Goal: Task Accomplishment & Management: Manage account settings

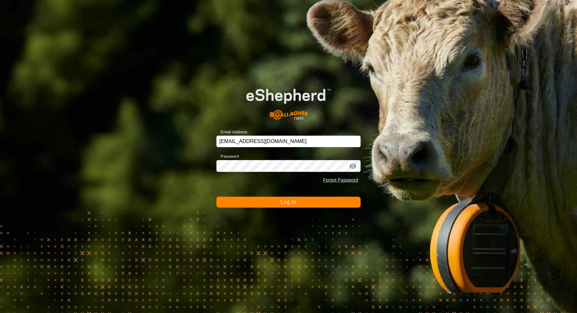
click at [294, 199] on button "Log In" at bounding box center [288, 202] width 144 height 11
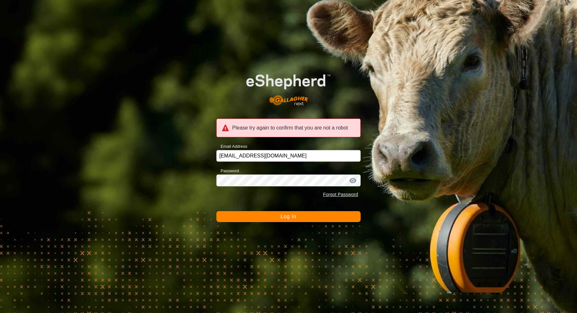
click at [285, 219] on span "Log In" at bounding box center [288, 216] width 16 height 5
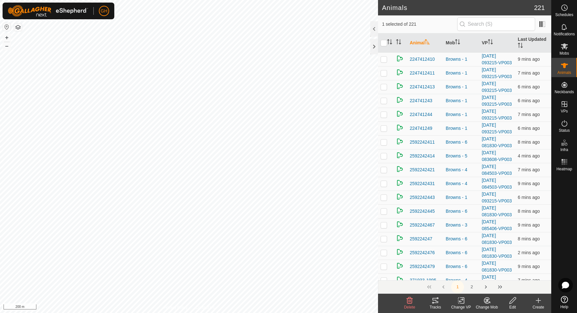
click at [511, 300] on icon at bounding box center [512, 301] width 8 height 8
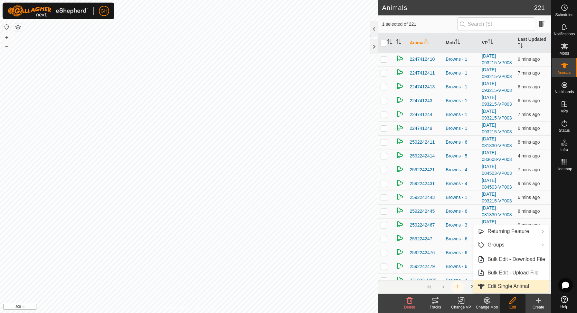
click at [508, 285] on span "Edit Single Animal" at bounding box center [508, 287] width 42 height 8
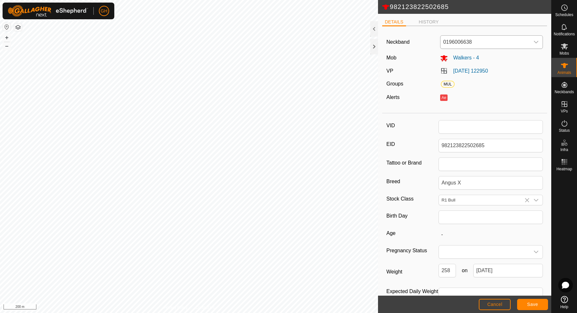
click at [500, 40] on span "0196006638" at bounding box center [484, 42] width 89 height 13
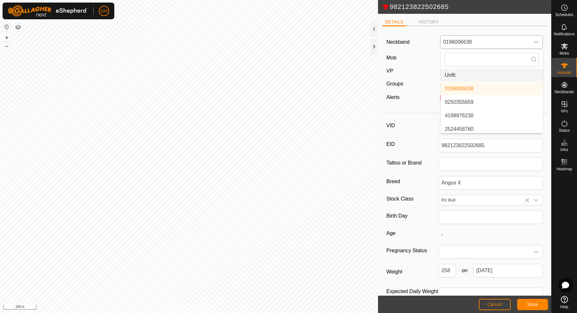
click at [480, 77] on li "Unfit" at bounding box center [491, 75] width 102 height 13
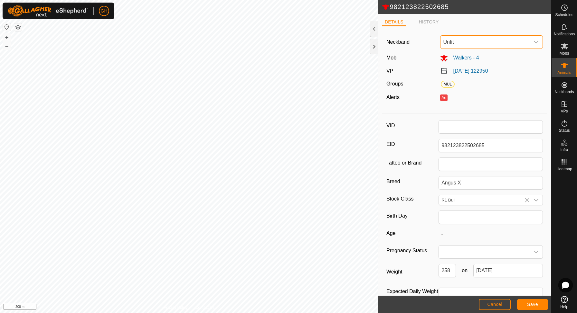
click at [528, 299] on footer "Cancel Save" at bounding box center [464, 304] width 173 height 17
click at [528, 302] on span "Save" at bounding box center [532, 304] width 11 height 5
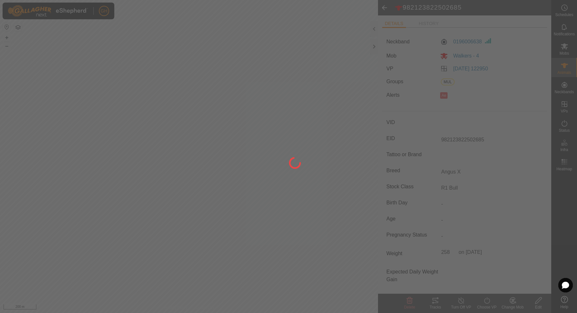
type input "-"
type input "258 kg"
type input "-"
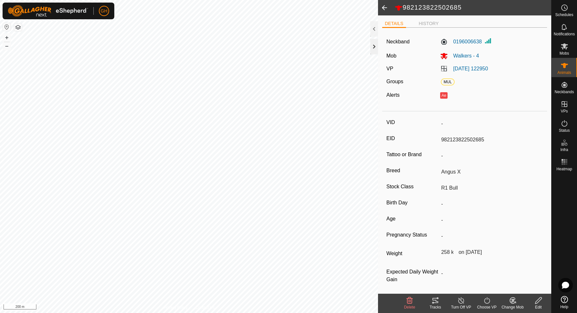
click at [375, 46] on div at bounding box center [374, 46] width 8 height 15
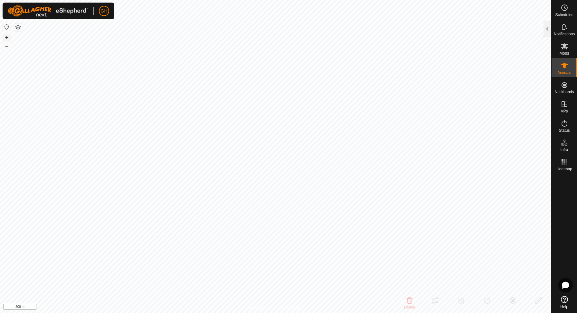
click at [8, 37] on button "+" at bounding box center [7, 38] width 8 height 8
click at [8, 35] on button "+" at bounding box center [7, 38] width 8 height 8
click at [546, 105] on link "In Rotation" at bounding box center [522, 103] width 55 height 13
click at [549, 28] on div at bounding box center [547, 28] width 8 height 15
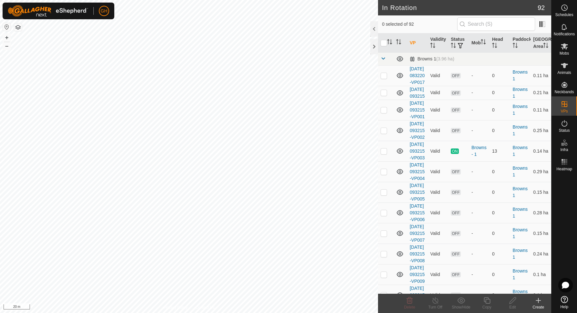
click at [539, 299] on icon at bounding box center [538, 301] width 8 height 8
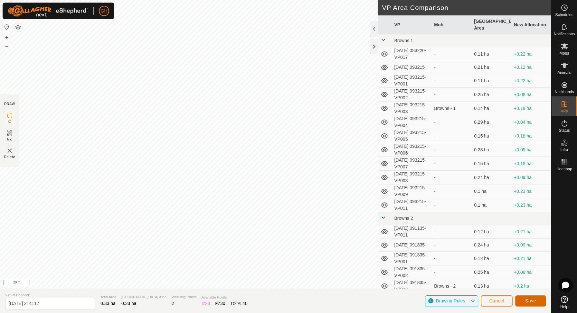
click at [532, 302] on span "Save" at bounding box center [530, 301] width 11 height 5
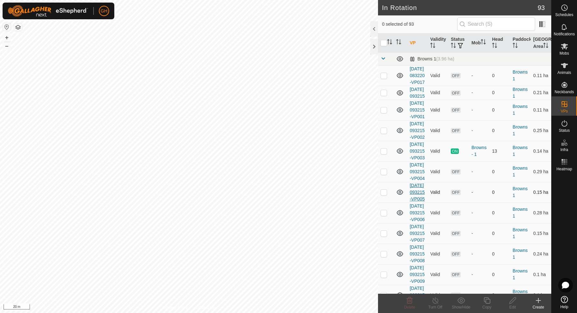
checkbox input "true"
click at [488, 304] on icon at bounding box center [486, 301] width 6 height 6
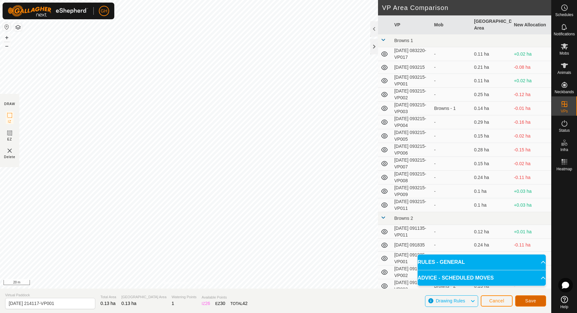
click at [526, 304] on button "Save" at bounding box center [530, 301] width 31 height 11
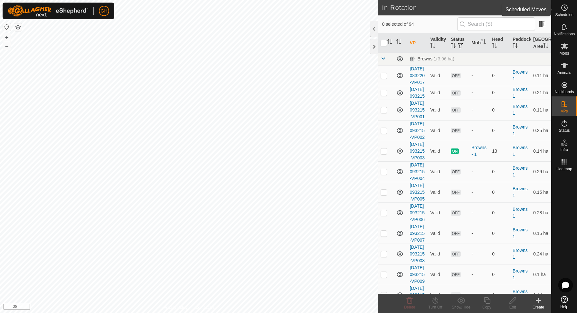
click at [567, 6] on icon at bounding box center [564, 8] width 8 height 8
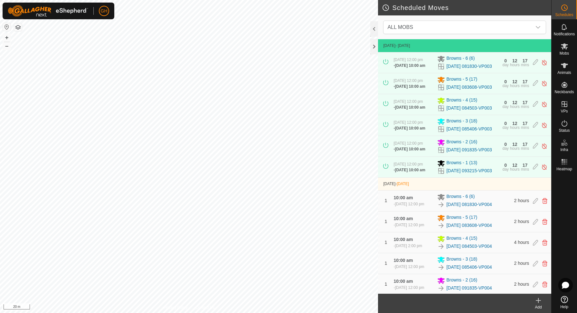
click at [538, 304] on icon at bounding box center [538, 301] width 8 height 8
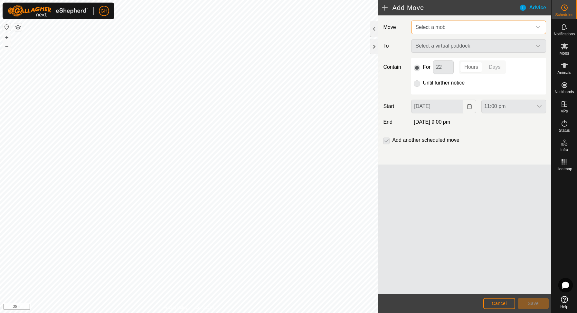
click at [474, 28] on span "Select a mob" at bounding box center [471, 27] width 119 height 13
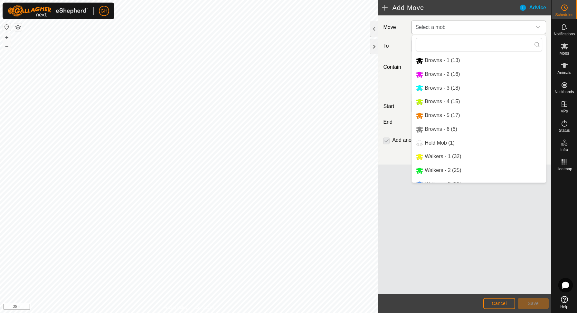
click at [447, 168] on li "Walkers - 2 (25)" at bounding box center [478, 170] width 134 height 13
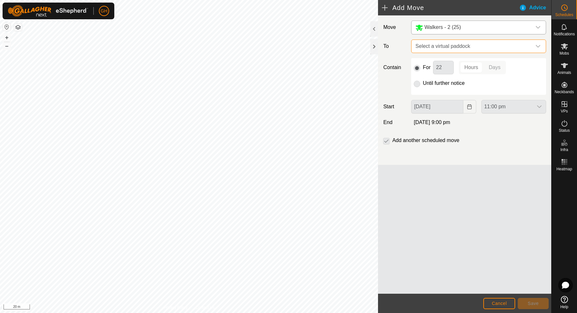
click at [466, 50] on span "Select a virtual paddock" at bounding box center [471, 46] width 119 height 13
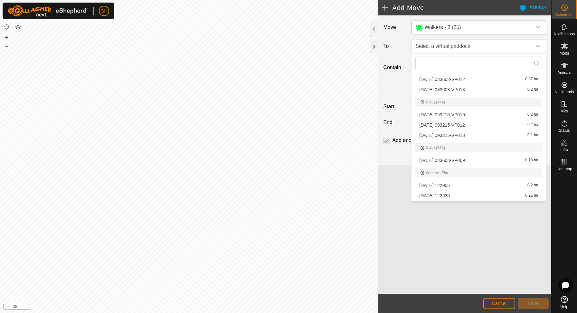
scroll to position [957, 0]
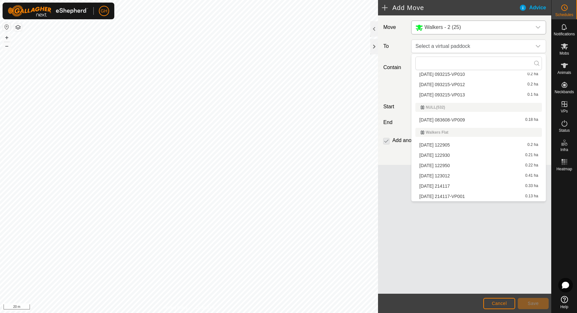
click at [455, 200] on li "[DATE] 214117-VP001 0.13 ha" at bounding box center [478, 197] width 126 height 10
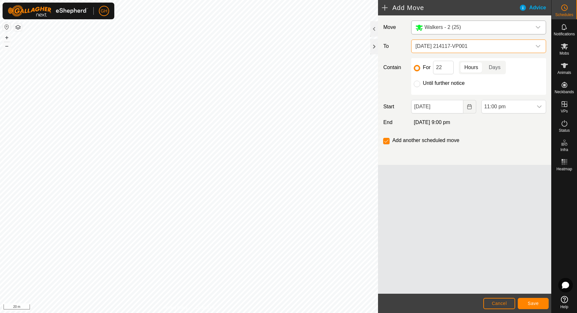
click at [462, 41] on span "[DATE] 214117-VP001" at bounding box center [471, 46] width 119 height 13
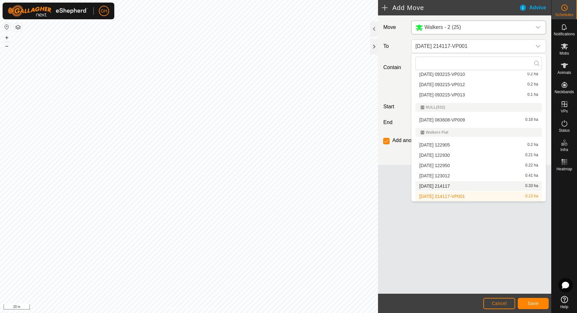
click at [449, 186] on span "[DATE] 214117" at bounding box center [434, 186] width 31 height 5
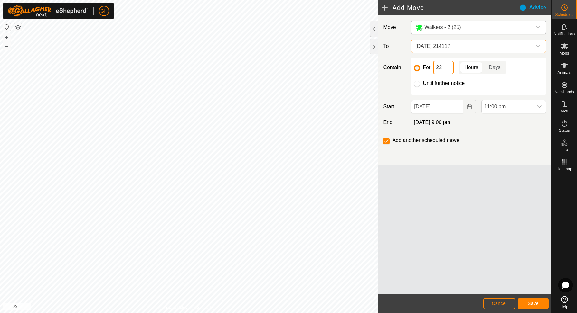
click at [450, 72] on input "22" at bounding box center [443, 68] width 21 height 14
type input "2"
click at [468, 106] on icon "Choose Date" at bounding box center [468, 106] width 5 height 5
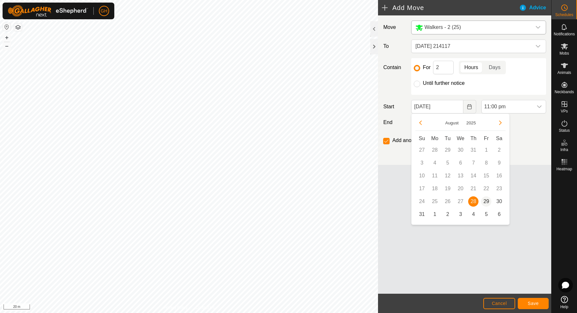
click at [484, 204] on span "29" at bounding box center [486, 202] width 10 height 10
type input "[DATE]"
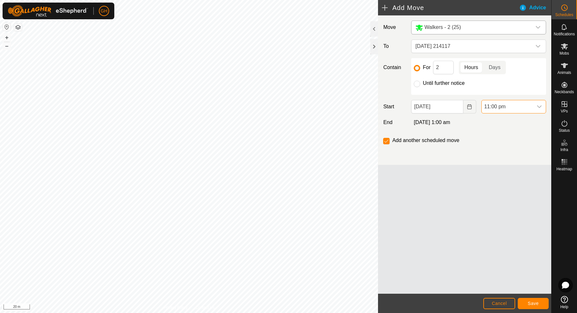
click at [507, 109] on span "11:00 pm" at bounding box center [506, 106] width 51 height 13
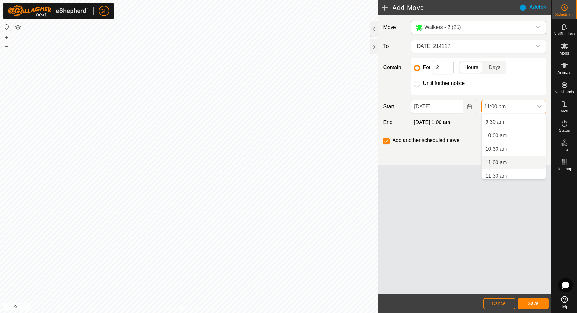
click at [499, 161] on span "11:00 am" at bounding box center [496, 163] width 22 height 8
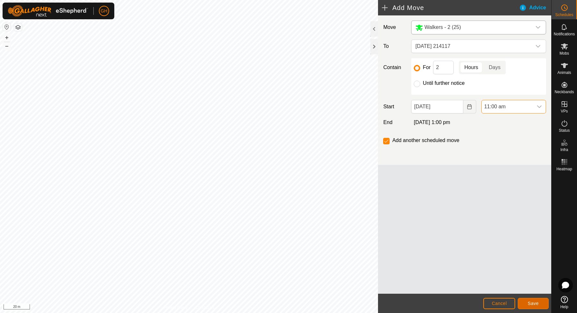
click at [529, 300] on button "Save" at bounding box center [532, 303] width 31 height 11
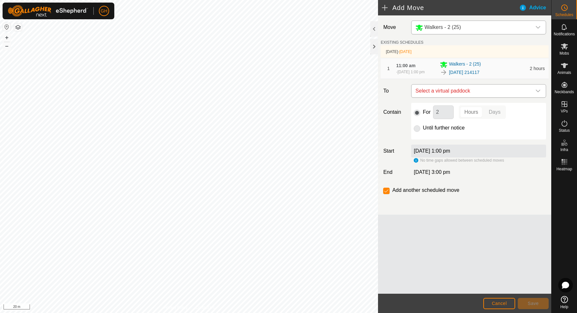
click at [478, 97] on span "Select a virtual paddock" at bounding box center [471, 91] width 119 height 13
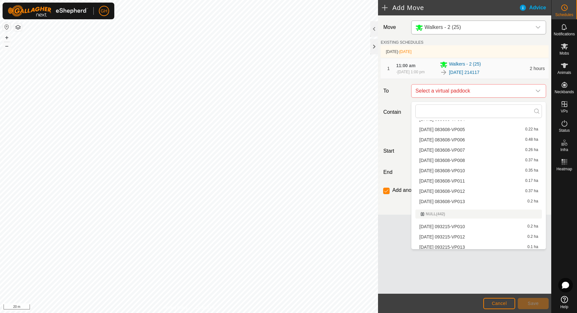
scroll to position [946, 0]
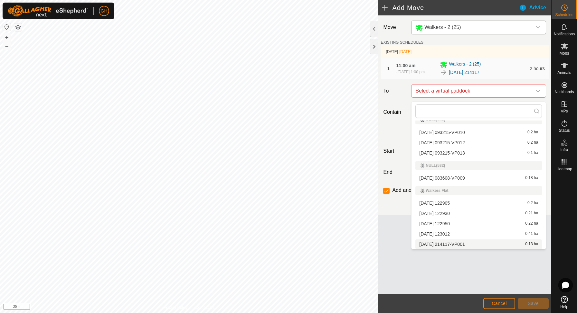
click at [455, 244] on span "[DATE] 214117-VP001" at bounding box center [441, 244] width 45 height 5
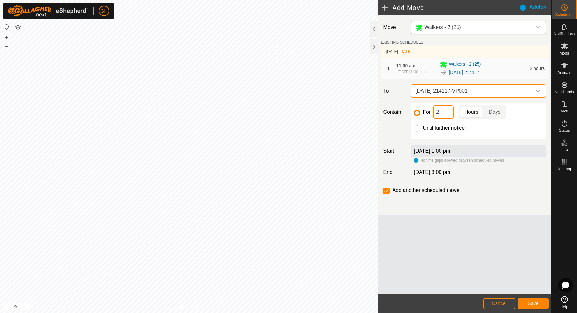
click at [448, 119] on input "2" at bounding box center [443, 113] width 21 height 14
type input "21"
click at [385, 194] on input "checkbox" at bounding box center [386, 191] width 6 height 6
checkbox input "false"
click at [526, 296] on footer "Cancel Save" at bounding box center [464, 303] width 173 height 19
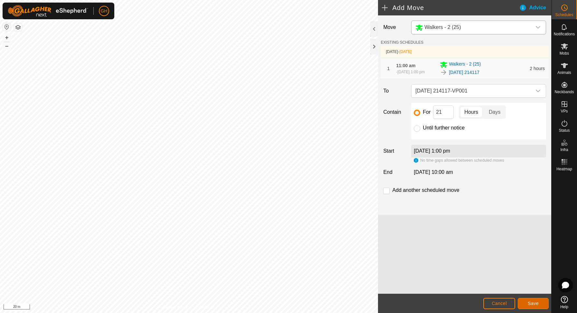
click at [531, 304] on span "Save" at bounding box center [532, 303] width 11 height 5
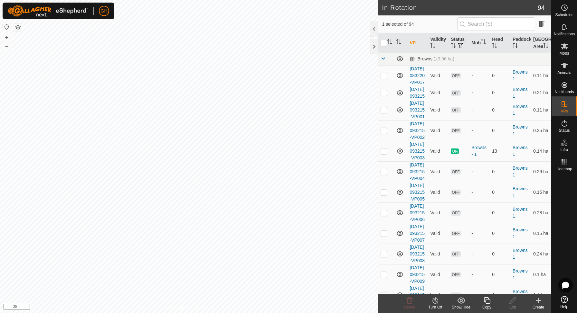
click at [539, 303] on icon at bounding box center [538, 301] width 8 height 8
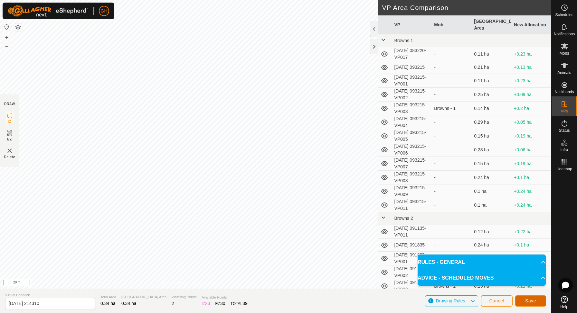
click at [523, 299] on button "Save" at bounding box center [530, 301] width 31 height 11
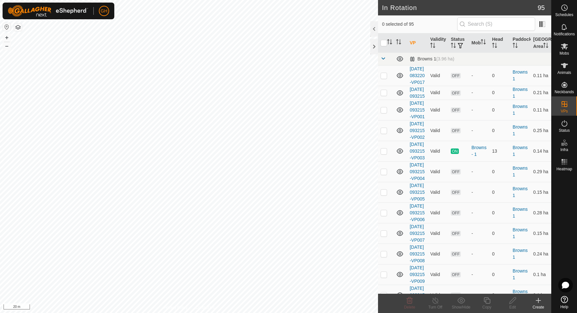
checkbox input "true"
click at [485, 300] on icon at bounding box center [487, 301] width 8 height 8
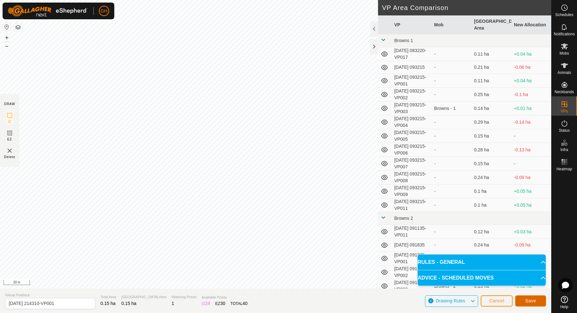
click at [524, 298] on button "Save" at bounding box center [530, 301] width 31 height 11
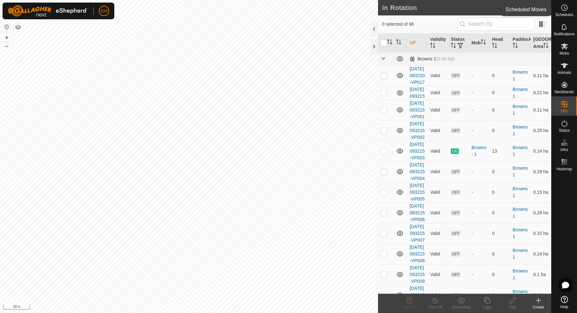
click at [567, 8] on circle at bounding box center [564, 8] width 6 height 6
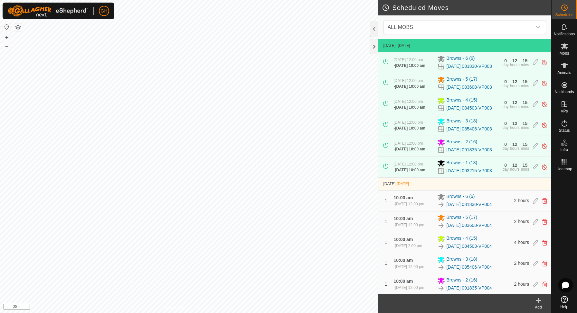
click at [536, 301] on icon at bounding box center [538, 301] width 5 height 0
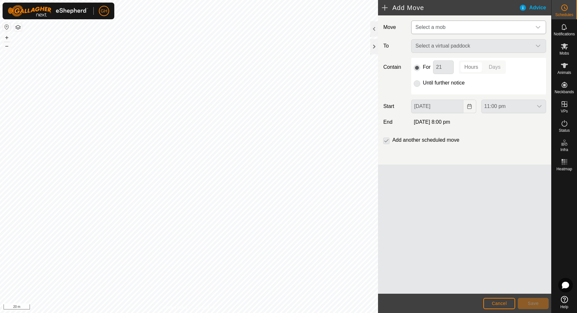
click at [446, 26] on span "Select a mob" at bounding box center [471, 27] width 119 height 13
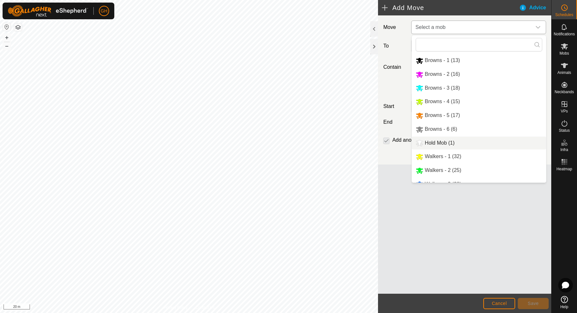
scroll to position [24, 0]
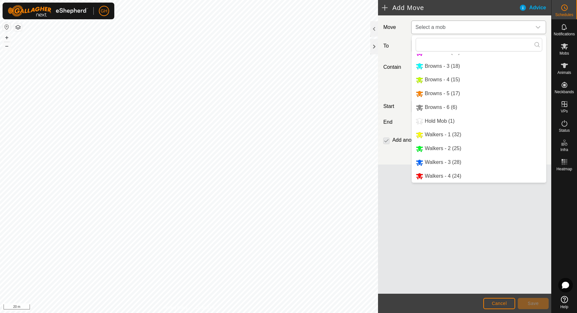
click at [443, 162] on li "Walkers - 3 (28)" at bounding box center [478, 162] width 134 height 13
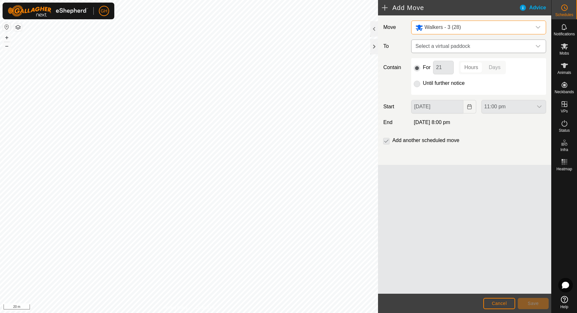
click at [476, 46] on span "Select a virtual paddock" at bounding box center [471, 46] width 119 height 13
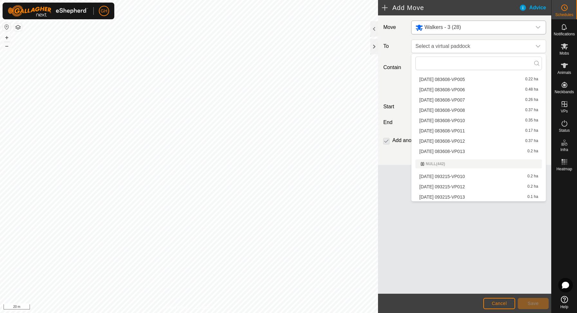
scroll to position [977, 0]
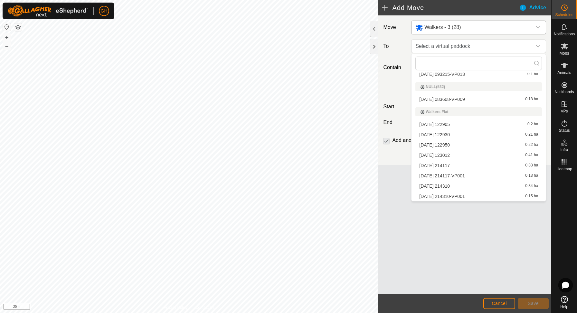
click at [449, 186] on span "[DATE] 214310" at bounding box center [434, 186] width 31 height 5
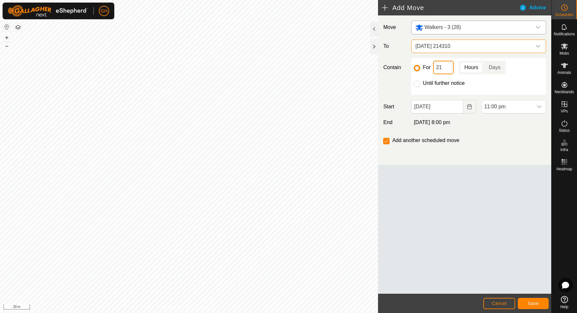
click at [446, 69] on input "21" at bounding box center [443, 68] width 21 height 14
type input "2"
click at [469, 107] on icon "Choose Date" at bounding box center [468, 106] width 5 height 5
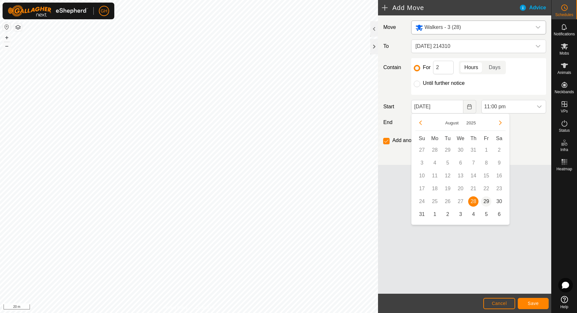
click at [486, 203] on span "29" at bounding box center [486, 202] width 10 height 10
type input "[DATE]"
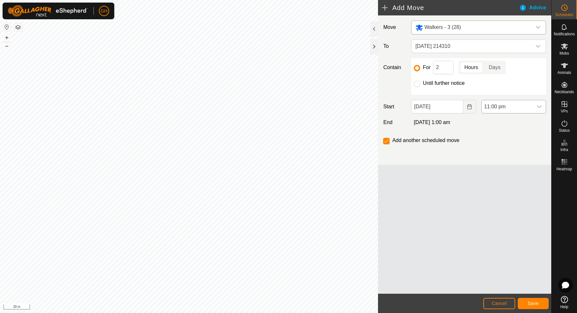
click at [515, 106] on span "11:00 pm" at bounding box center [506, 106] width 51 height 13
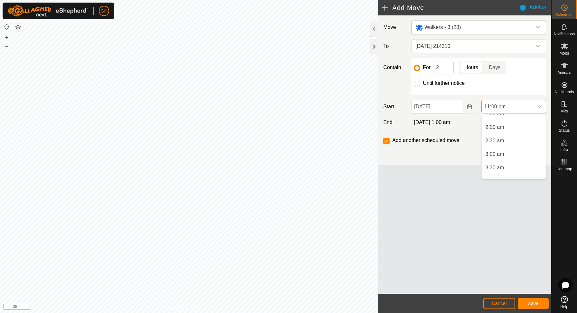
scroll to position [0, 0]
click at [502, 174] on li "11:00 am" at bounding box center [513, 172] width 64 height 13
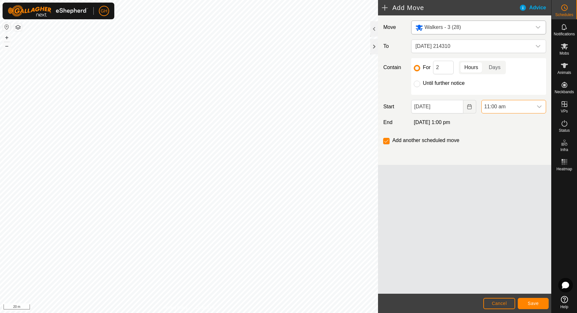
scroll to position [570, 0]
click at [528, 304] on span "Save" at bounding box center [532, 303] width 11 height 5
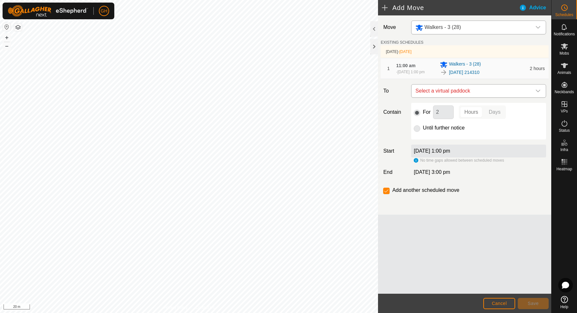
click at [474, 92] on span "Select a virtual paddock" at bounding box center [471, 91] width 119 height 13
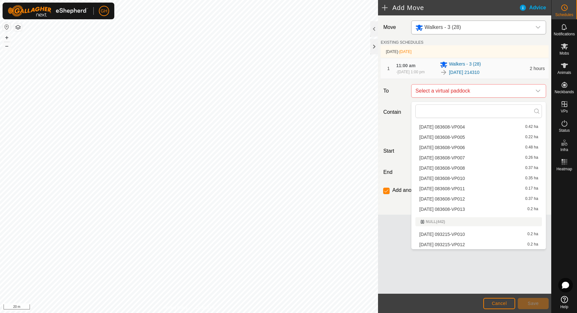
scroll to position [967, 0]
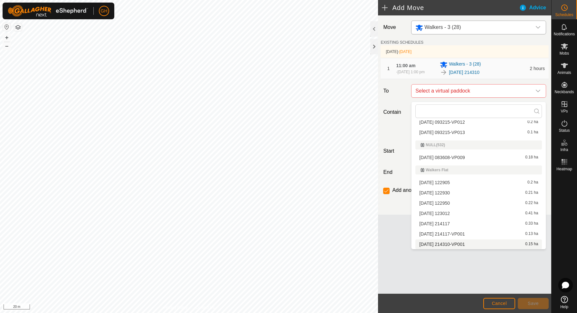
click at [456, 246] on span "[DATE] 214310-VP001" at bounding box center [441, 244] width 45 height 5
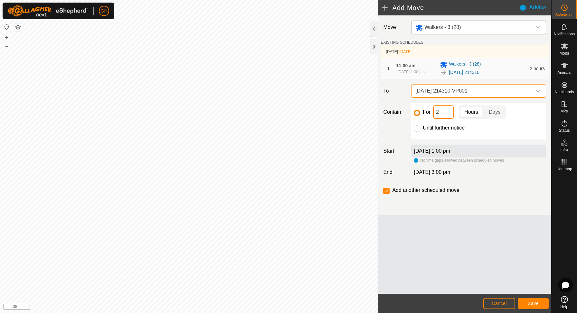
click at [446, 117] on input "2" at bounding box center [443, 113] width 21 height 14
type input "21"
click at [385, 194] on input "checkbox" at bounding box center [386, 191] width 6 height 6
checkbox input "false"
click at [534, 307] on button "Save" at bounding box center [532, 303] width 31 height 11
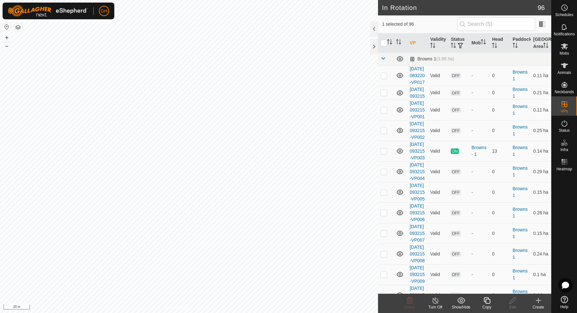
click at [490, 301] on icon at bounding box center [486, 301] width 6 height 6
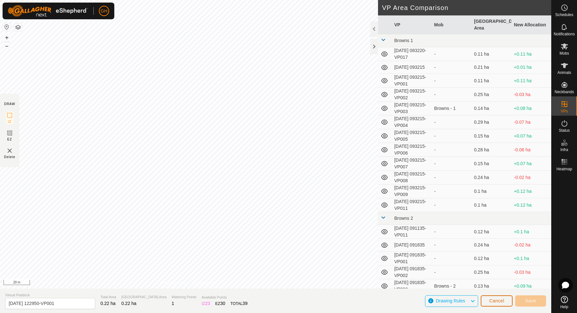
click at [501, 303] on span "Cancel" at bounding box center [496, 301] width 15 height 5
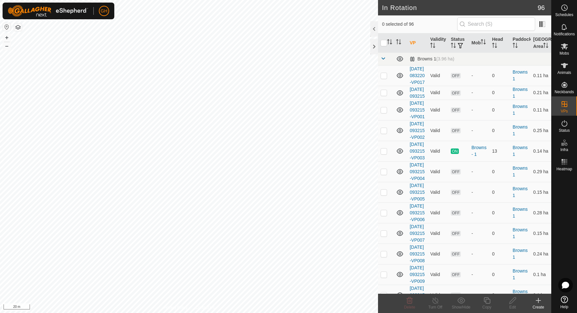
click at [537, 302] on icon at bounding box center [538, 301] width 8 height 8
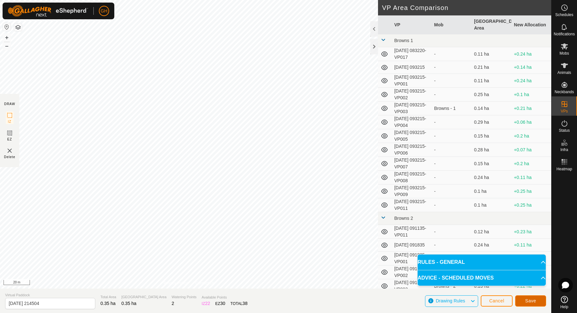
click at [530, 301] on span "Save" at bounding box center [530, 301] width 11 height 5
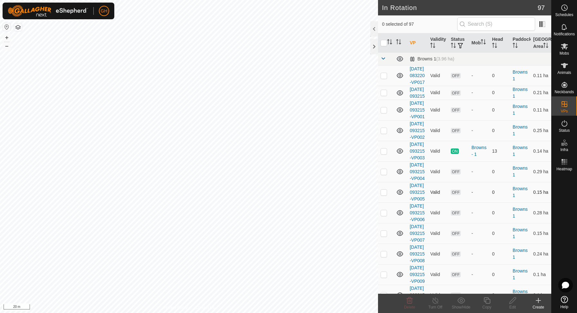
checkbox input "true"
click at [487, 304] on icon at bounding box center [486, 301] width 6 height 6
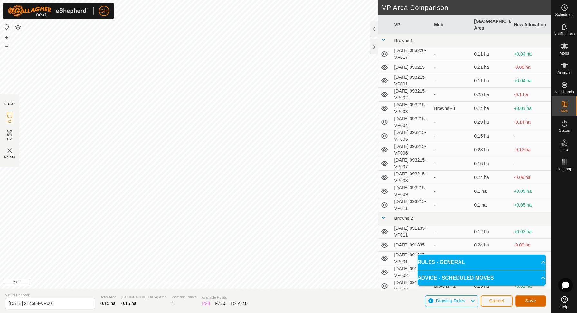
click at [522, 300] on button "Save" at bounding box center [530, 301] width 31 height 11
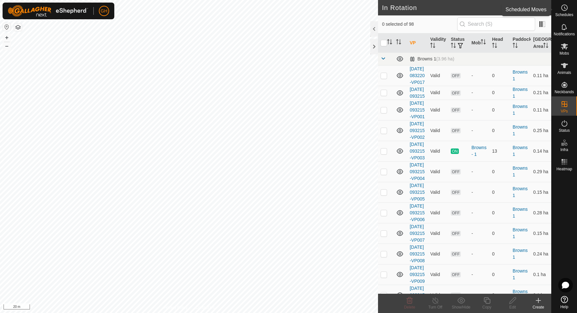
click at [565, 11] on icon at bounding box center [564, 8] width 8 height 8
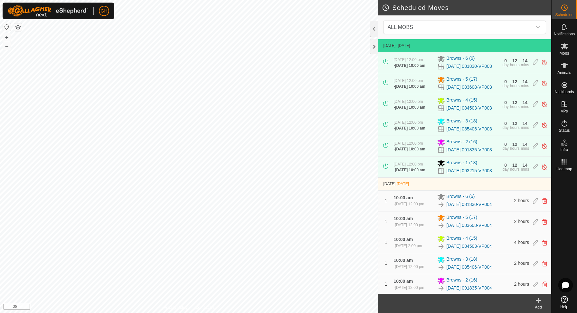
click at [537, 301] on icon at bounding box center [538, 301] width 8 height 8
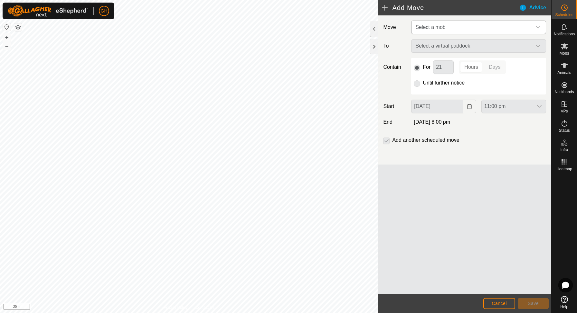
click at [462, 26] on span "Select a mob" at bounding box center [471, 27] width 119 height 13
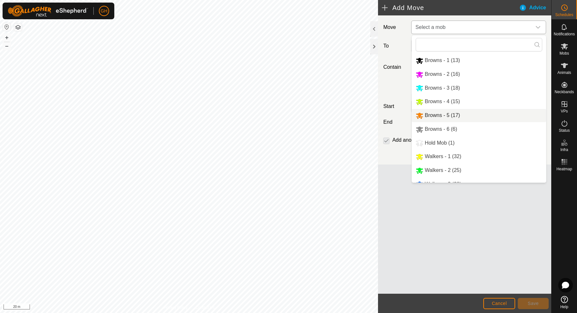
scroll to position [24, 0]
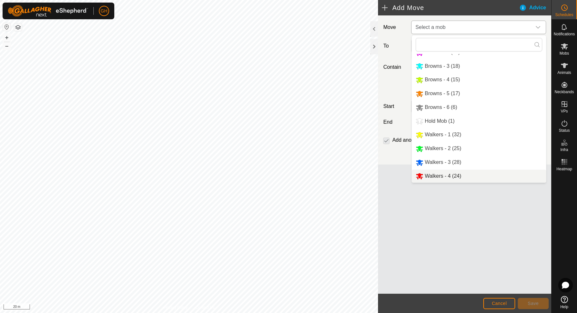
click at [438, 174] on li "Walkers - 4 (24)" at bounding box center [478, 176] width 134 height 13
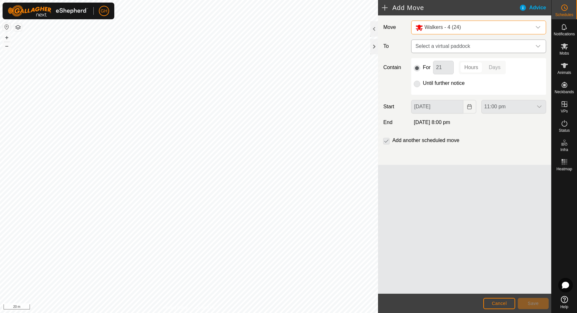
click at [451, 51] on span "Select a virtual paddock" at bounding box center [471, 46] width 119 height 13
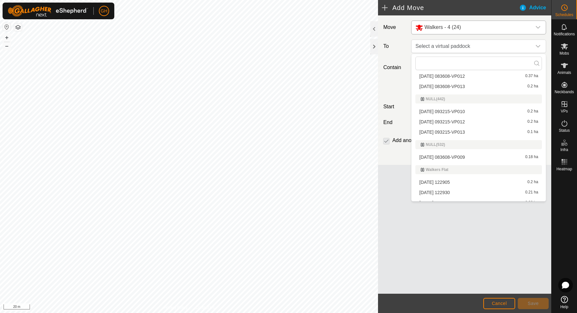
scroll to position [998, 0]
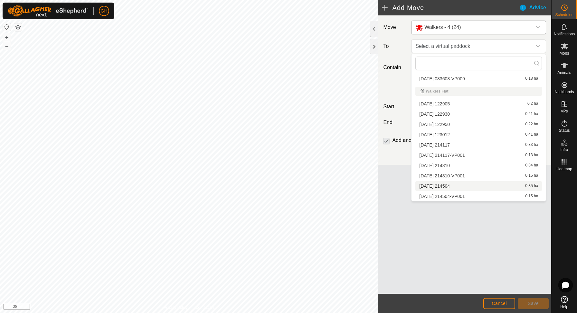
click at [449, 188] on span "[DATE] 214504" at bounding box center [434, 186] width 31 height 5
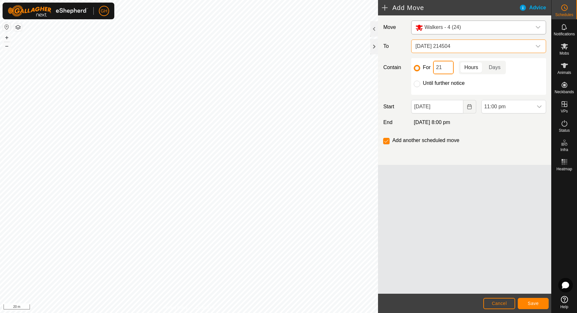
click at [448, 68] on input "21" at bounding box center [443, 68] width 21 height 14
type input "2"
click at [469, 107] on icon "Choose Date" at bounding box center [468, 106] width 5 height 5
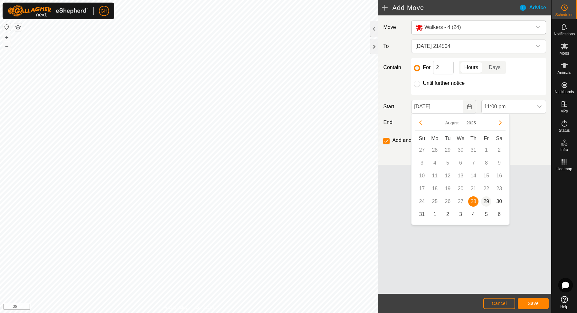
click at [485, 203] on span "29" at bounding box center [486, 202] width 10 height 10
type input "[DATE]"
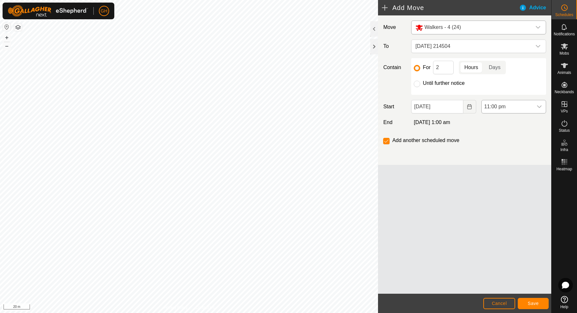
click at [517, 108] on span "11:00 pm" at bounding box center [506, 106] width 51 height 13
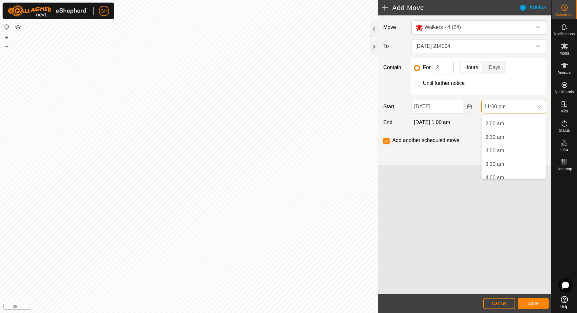
scroll to position [0, 0]
click at [501, 168] on li "11:00 am" at bounding box center [513, 168] width 64 height 13
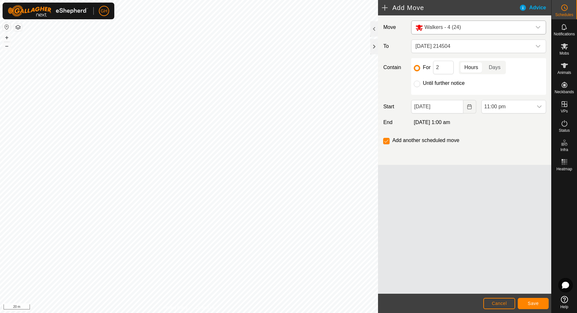
scroll to position [570, 0]
click at [535, 300] on button "Save" at bounding box center [532, 303] width 31 height 11
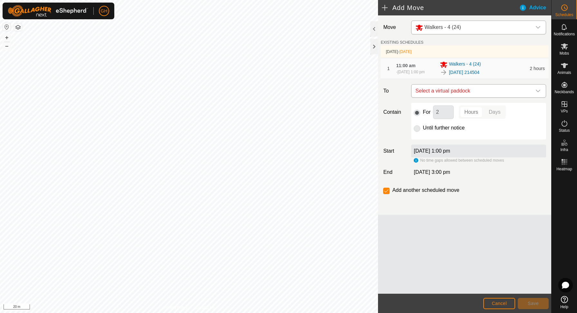
click at [466, 97] on span "Select a virtual paddock" at bounding box center [471, 91] width 119 height 13
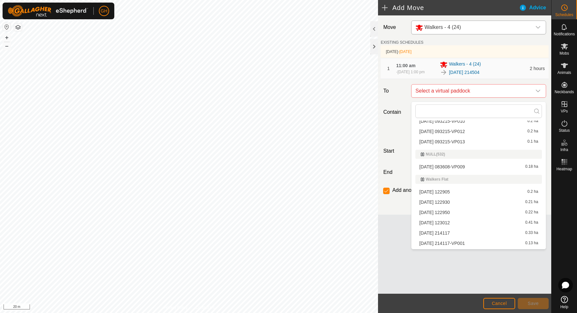
scroll to position [988, 0]
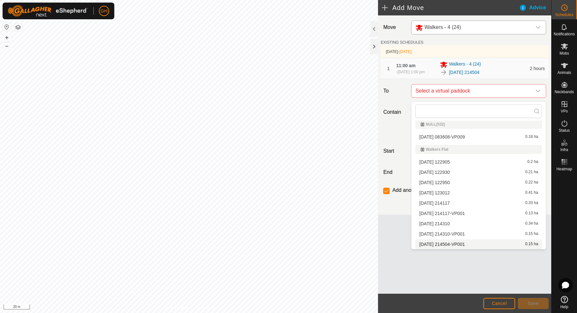
click at [449, 244] on span "[DATE] 214504-VP001" at bounding box center [441, 244] width 45 height 5
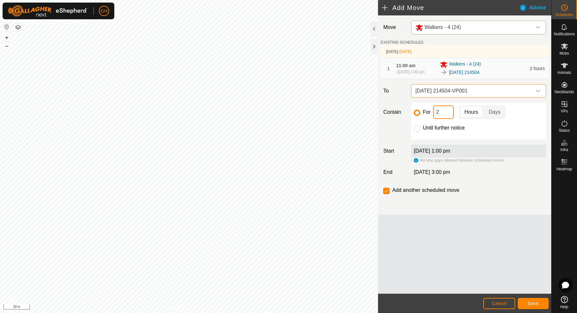
click at [445, 119] on input "2" at bounding box center [443, 113] width 21 height 14
type input "21"
click at [387, 194] on input "checkbox" at bounding box center [386, 191] width 6 height 6
checkbox input "false"
click at [529, 305] on span "Save" at bounding box center [532, 303] width 11 height 5
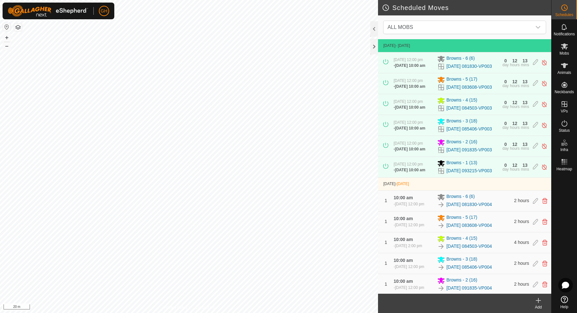
click at [540, 302] on icon at bounding box center [538, 301] width 8 height 8
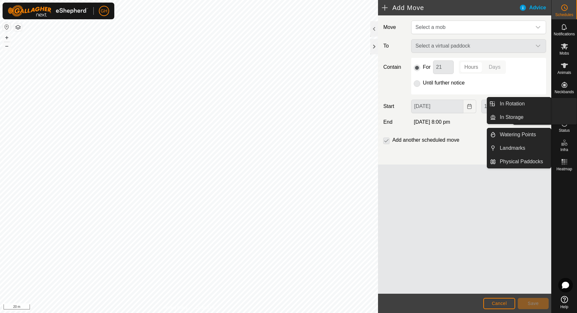
click at [565, 106] on icon at bounding box center [564, 104] width 8 height 8
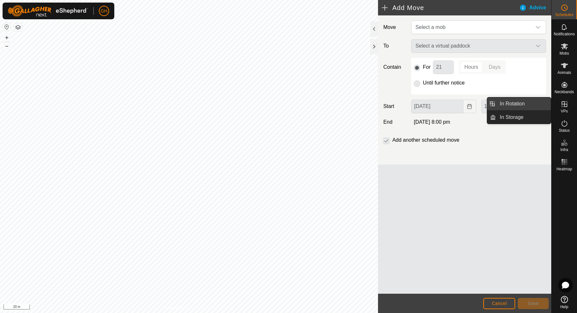
click at [528, 98] on link "In Rotation" at bounding box center [522, 103] width 55 height 13
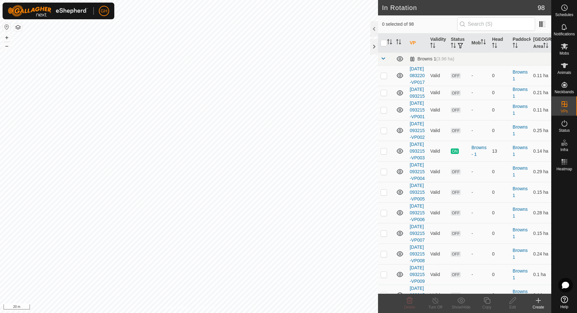
click at [540, 303] on icon at bounding box center [538, 301] width 8 height 8
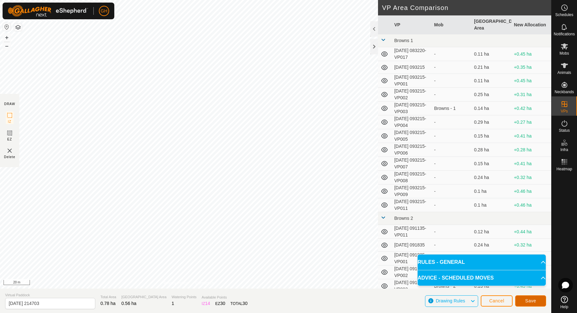
click at [538, 303] on button "Save" at bounding box center [530, 301] width 31 height 11
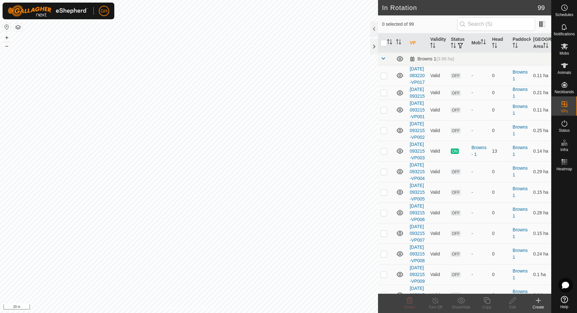
checkbox input "true"
click at [487, 302] on icon at bounding box center [487, 301] width 8 height 8
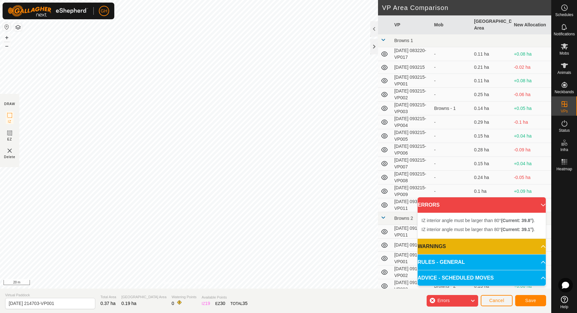
click at [106, 206] on div "IZ interior angle must be larger than 80° (Current: 39.1°) ." at bounding box center [106, 206] width 0 height 0
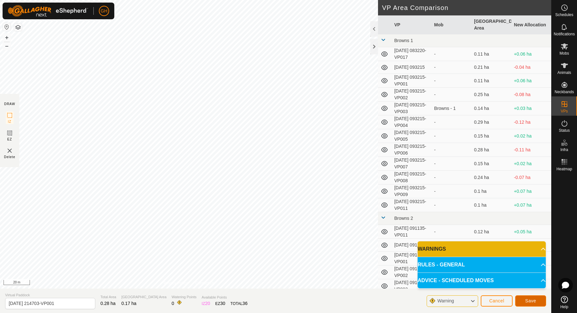
click at [519, 299] on button "Save" at bounding box center [530, 301] width 31 height 11
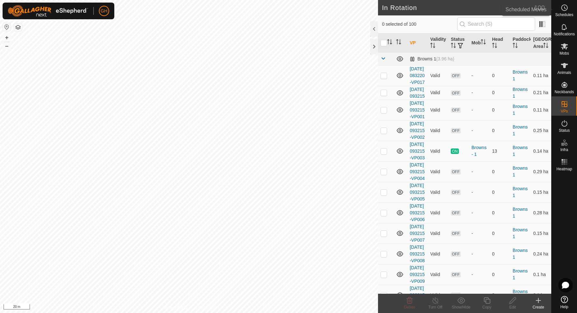
click at [568, 14] on span "Schedules" at bounding box center [564, 15] width 18 height 4
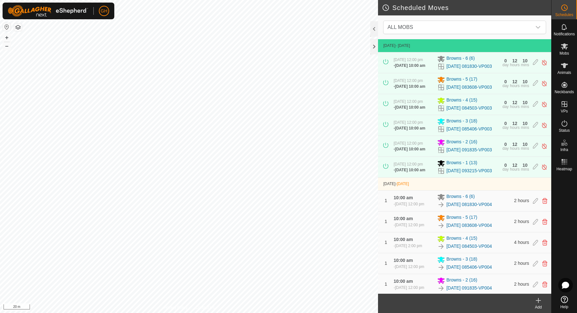
click at [538, 301] on icon at bounding box center [538, 301] width 8 height 8
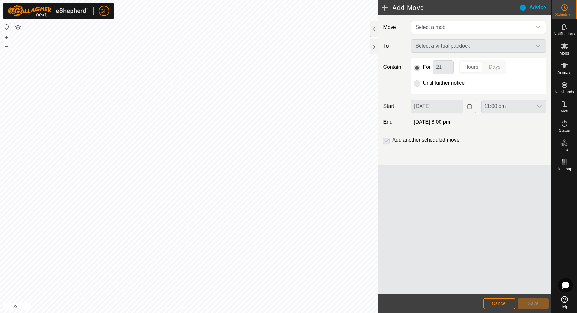
click at [471, 19] on div "Move Select a mob To Select a virtual paddock Contain For 21 Hours Days Until f…" at bounding box center [464, 89] width 173 height 149
click at [468, 26] on span "Select a mob" at bounding box center [471, 27] width 119 height 13
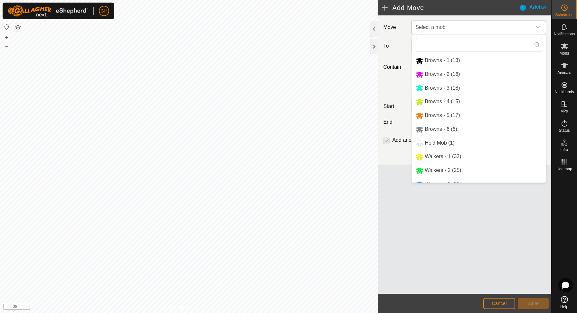
click at [454, 158] on li "Walkers - 1 (32)" at bounding box center [478, 156] width 134 height 13
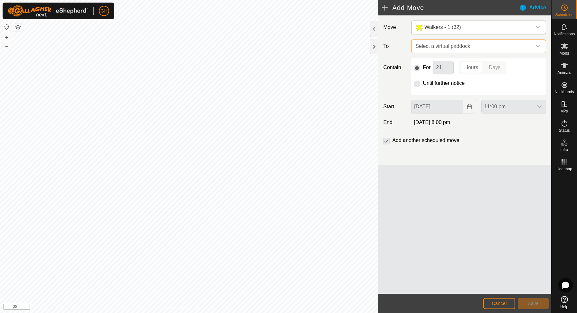
click at [466, 40] on span "Select a virtual paddock" at bounding box center [471, 46] width 119 height 13
click at [470, 45] on span "Select a virtual paddock" at bounding box center [471, 46] width 119 height 13
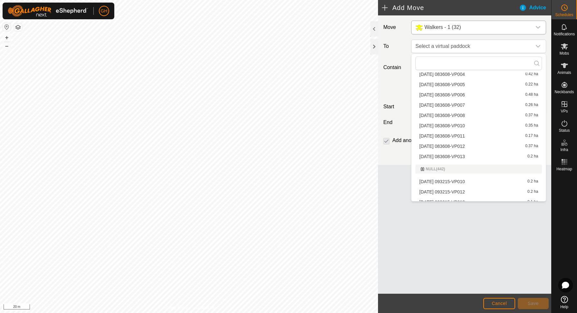
scroll to position [1019, 0]
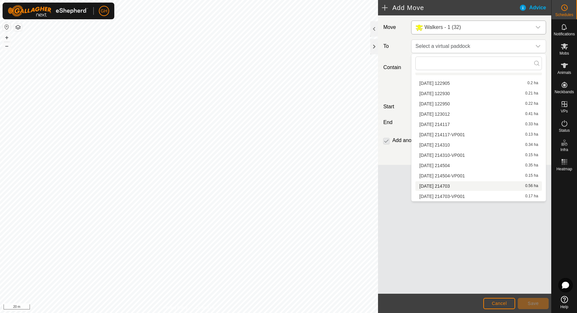
click at [456, 189] on li "[DATE] 214703 0.56 ha" at bounding box center [478, 186] width 126 height 10
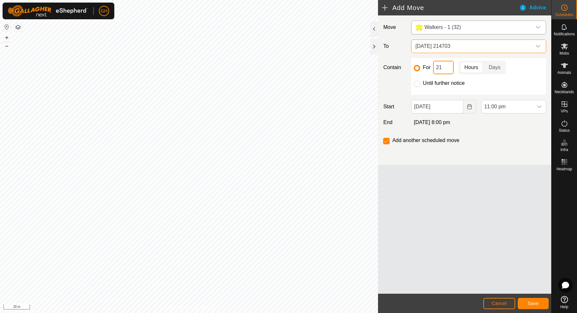
click at [452, 65] on input "21" at bounding box center [443, 68] width 21 height 14
click at [448, 70] on input "2" at bounding box center [443, 68] width 21 height 14
type input "6"
click at [469, 108] on icon "Choose Date" at bounding box center [468, 106] width 5 height 5
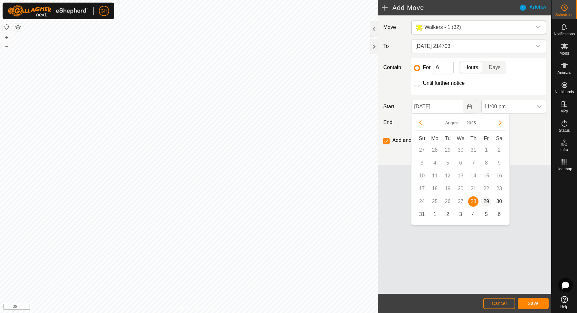
click at [487, 201] on span "29" at bounding box center [486, 202] width 10 height 10
type input "[DATE]"
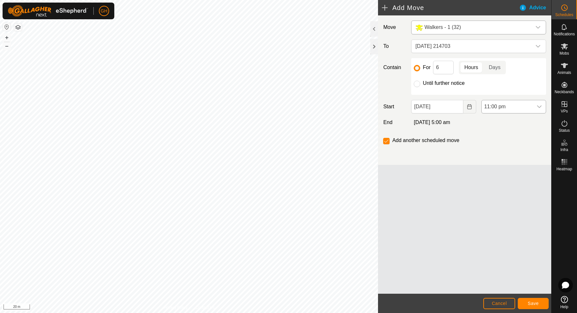
click at [511, 107] on span "11:00 pm" at bounding box center [506, 106] width 51 height 13
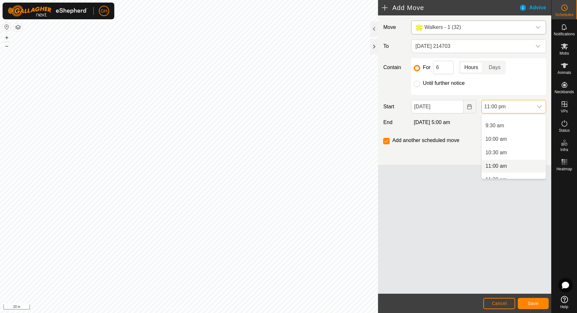
click at [501, 167] on li "11:00 am" at bounding box center [513, 166] width 64 height 13
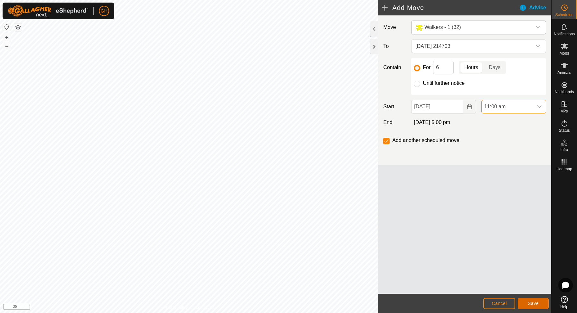
click at [525, 301] on button "Save" at bounding box center [532, 303] width 31 height 11
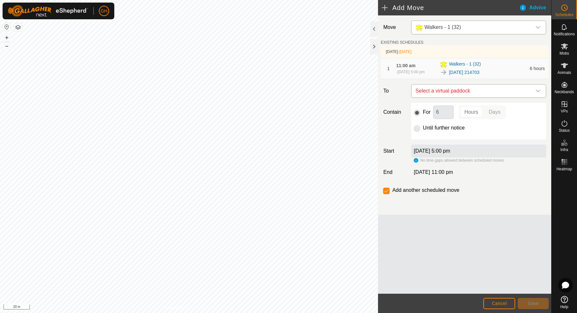
click at [459, 90] on span "Select a virtual paddock" at bounding box center [471, 91] width 119 height 13
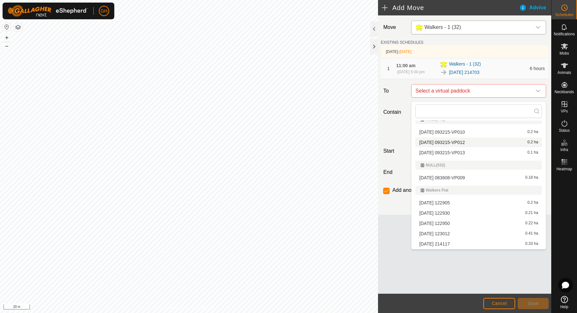
scroll to position [1008, 0]
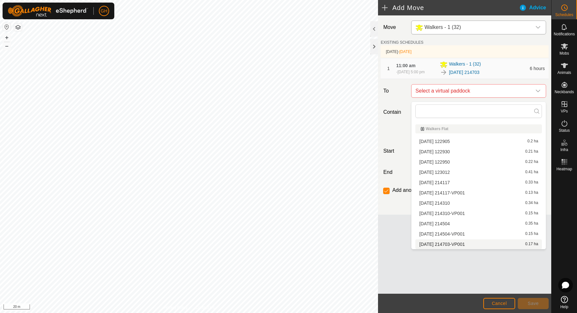
click at [446, 244] on span "[DATE] 214703-VP001" at bounding box center [441, 244] width 45 height 5
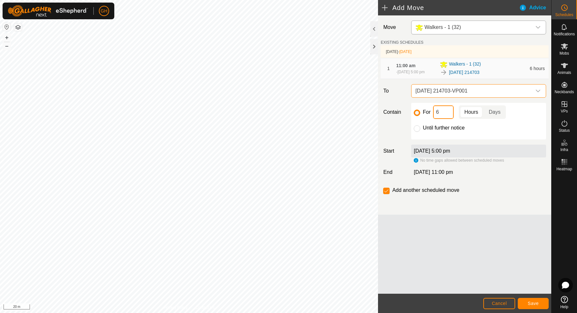
click at [444, 118] on input "6" at bounding box center [443, 113] width 21 height 14
type input "17"
click at [388, 193] on input "checkbox" at bounding box center [386, 191] width 6 height 6
checkbox input "false"
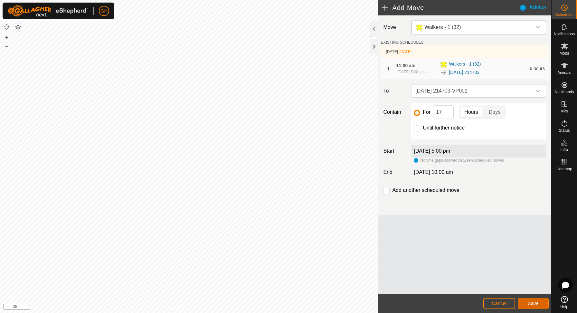
click at [527, 304] on button "Save" at bounding box center [532, 303] width 31 height 11
